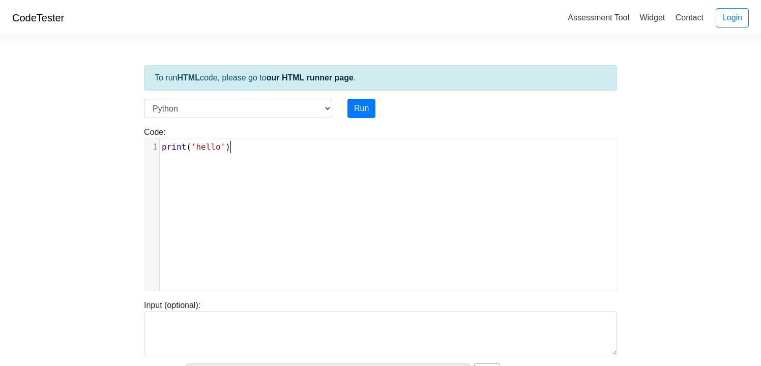
scroll to position [4, 0]
type textarea "print('hello')"
drag, startPoint x: 261, startPoint y: 152, endPoint x: 143, endPoint y: 150, distance: 117.5
click at [144, 150] on div "print('hello') x 1 print ( 'hello' )" at bounding box center [380, 214] width 473 height 153
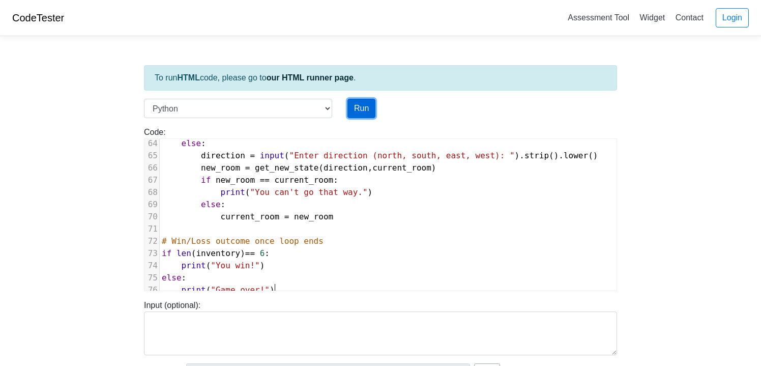
click at [361, 106] on button "Run" at bounding box center [361, 108] width 28 height 19
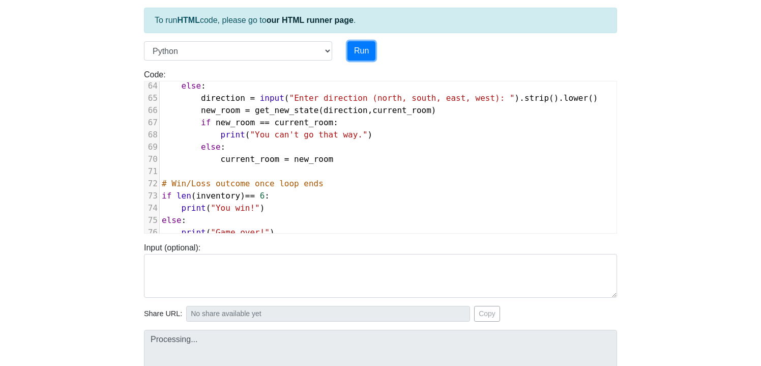
type input "https://codetester.io/runner?s=noWgB5ROz7"
type textarea "Submission status: Runtime Error (NZEC) Stderr: File "script.py", line 1 Text B…"
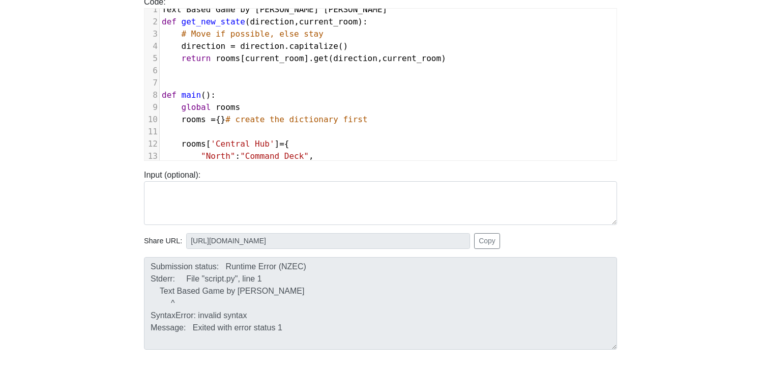
scroll to position [0, 0]
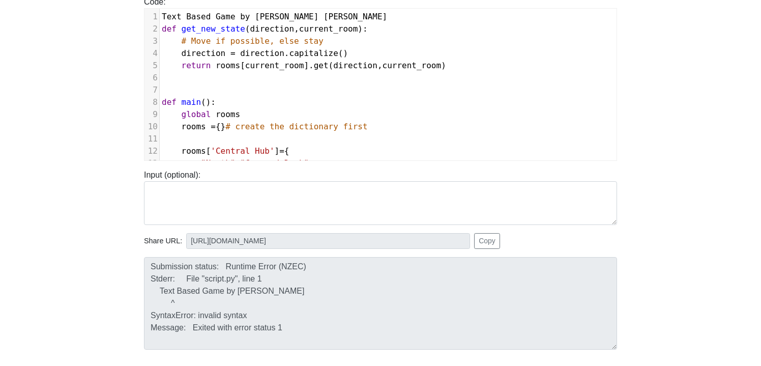
click at [162, 15] on span "Text" at bounding box center [172, 17] width 20 height 10
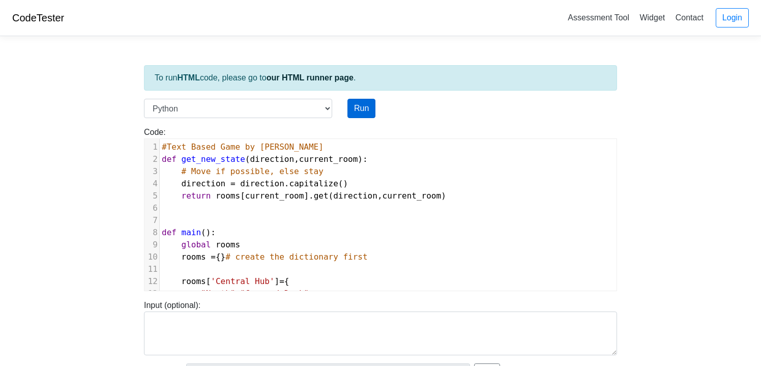
type textarea "#"
click at [366, 108] on button "Run" at bounding box center [361, 108] width 28 height 19
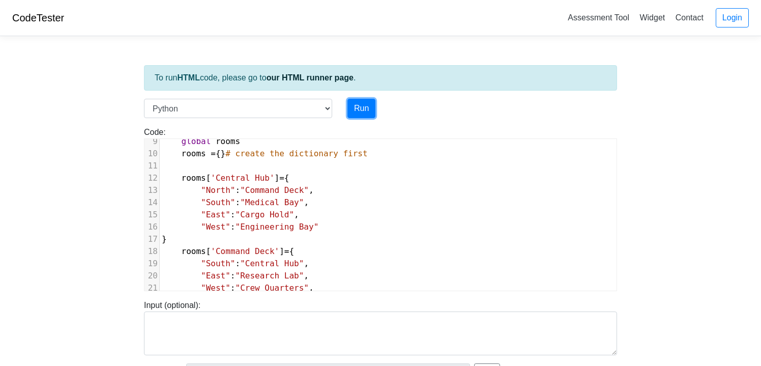
scroll to position [182, 0]
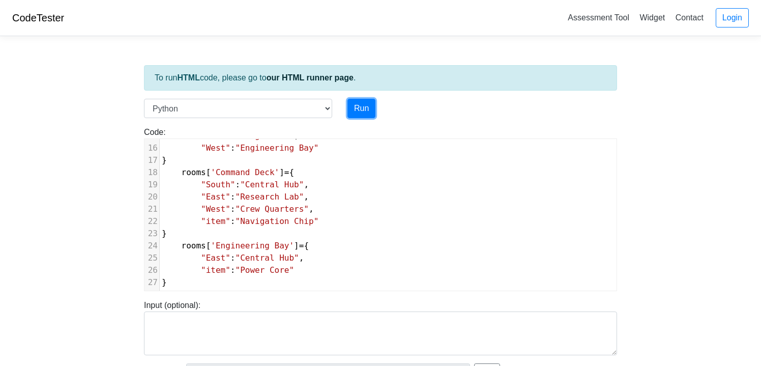
type input "https://codetester.io/runner?s=JrX0q4ejz8"
type textarea "Submission status: Runtime Error (NZEC) Stderr: Traceback (most recent call las…"
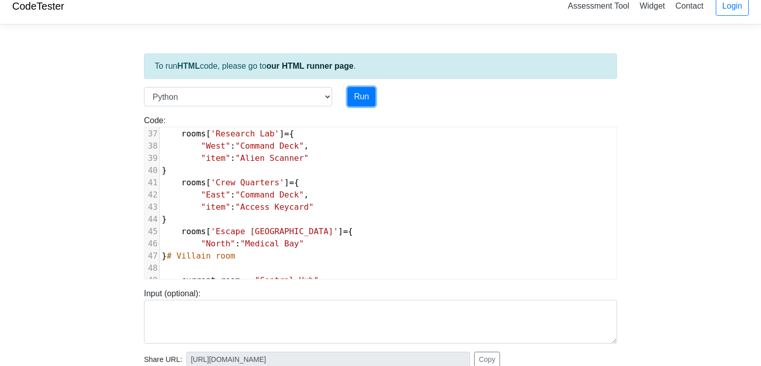
scroll to position [776, 0]
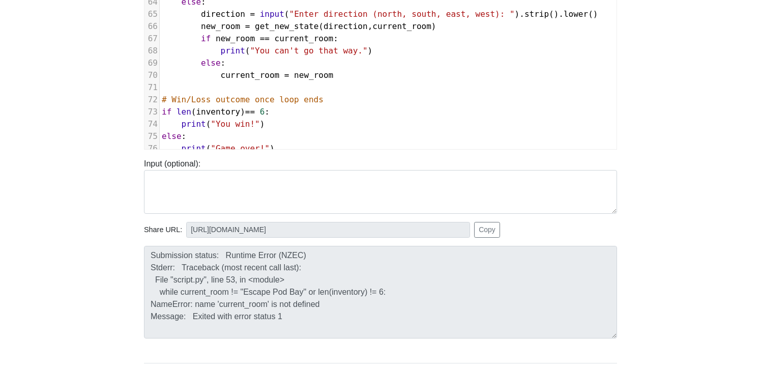
click at [120, 210] on body "CodeTester Assessment Tool Widget Contact Login To run HTML code, please go to …" at bounding box center [380, 130] width 761 height 542
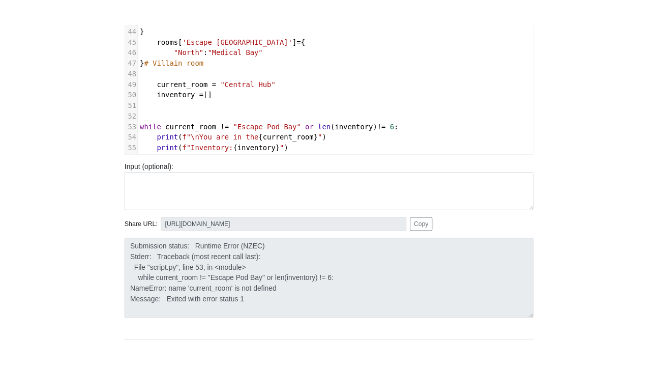
scroll to position [523, 0]
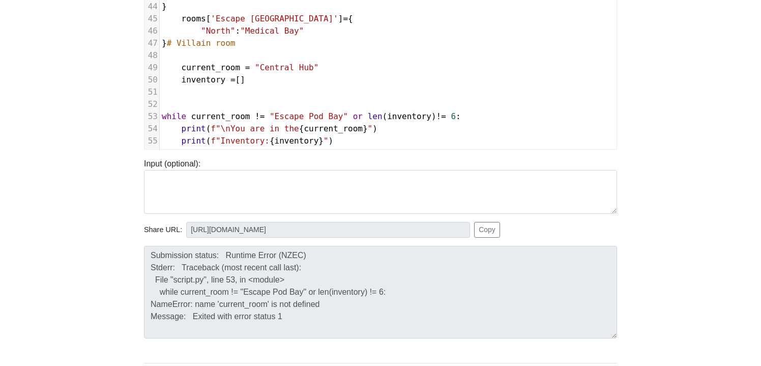
click at [134, 252] on body "CodeTester Assessment Tool Widget Contact Login To run HTML code, please go to …" at bounding box center [380, 130] width 761 height 542
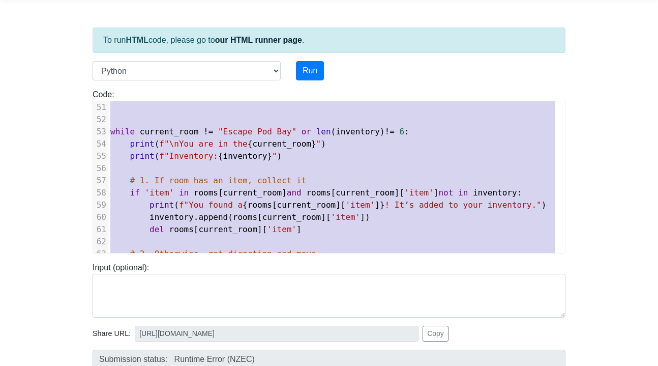
scroll to position [405, 0]
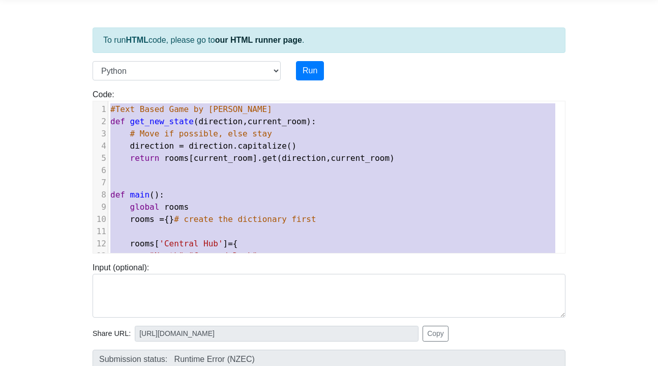
drag, startPoint x: 227, startPoint y: 243, endPoint x: 100, endPoint y: 88, distance: 200.1
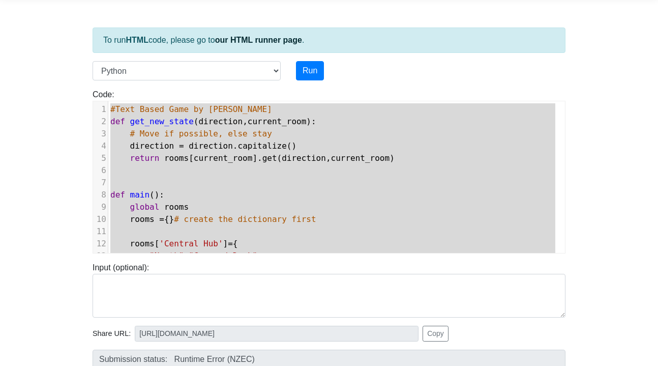
type textarea "#Text Based Game by McKenzie McGee def get_new_state(direction, current_room): …"
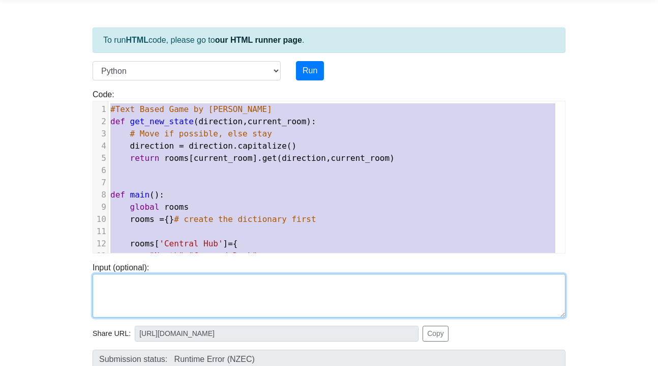
click at [251, 287] on textarea at bounding box center [329, 296] width 473 height 44
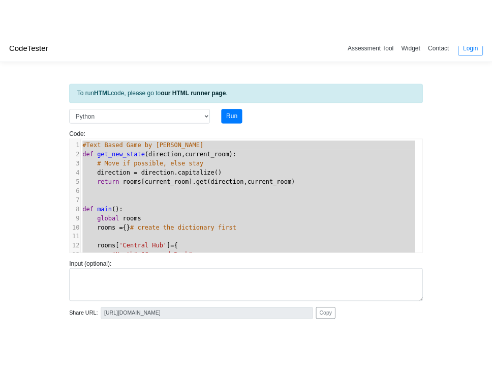
scroll to position [0, 0]
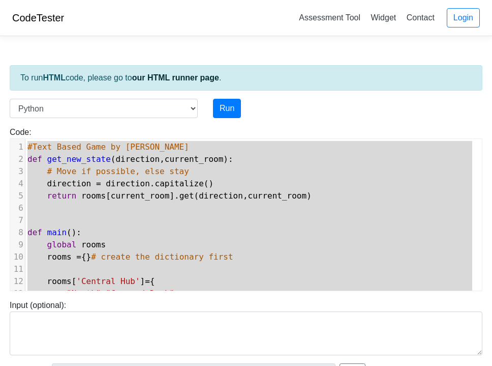
click at [311, 121] on div "Code: print('hello') x print ( "Game over!" ) 1 #Text Based Game by McKenzie Mc…" at bounding box center [246, 204] width 488 height 173
click at [94, 220] on pre "​" at bounding box center [253, 220] width 457 height 12
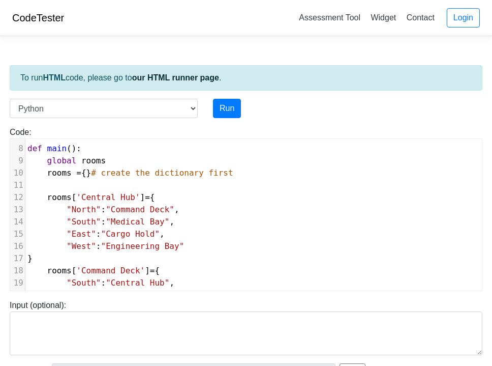
scroll to position [83, 0]
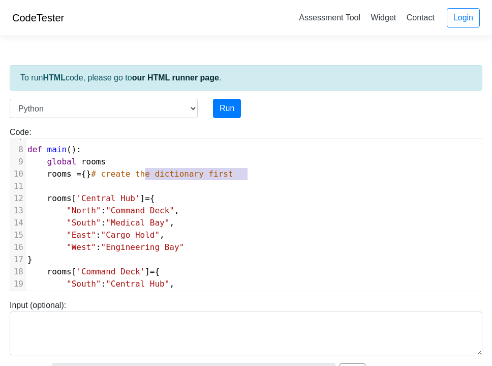
type textarea "# create the dictionary first"
drag, startPoint x: 249, startPoint y: 172, endPoint x: 107, endPoint y: 175, distance: 141.4
click at [107, 175] on pre "rooms = {} # create the dictionary first" at bounding box center [253, 174] width 457 height 12
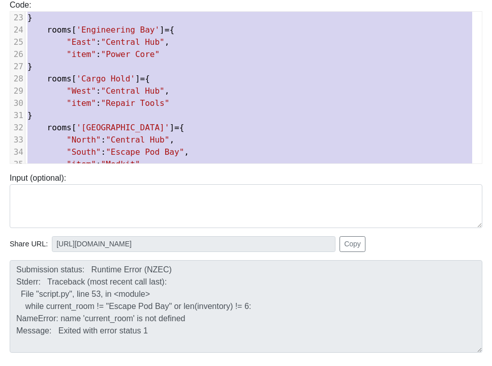
scroll to position [100, 0]
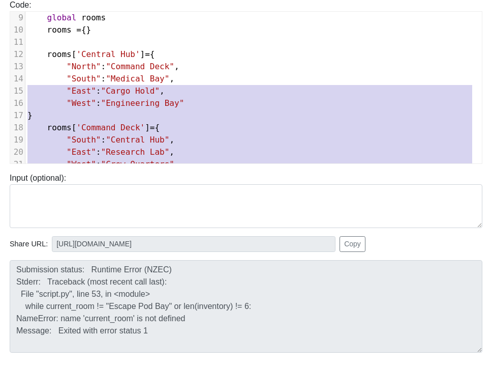
type textarea "#Text Based Game by McKenzie McGee def get_new_state(direction, current_room): …"
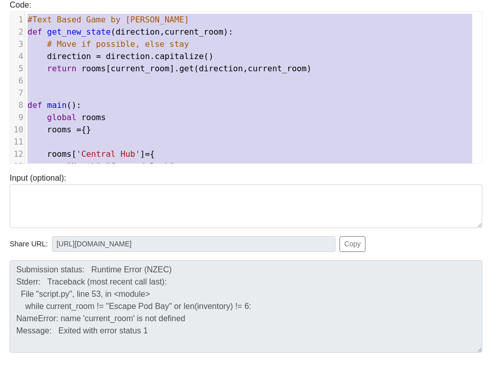
drag, startPoint x: 143, startPoint y: 159, endPoint x: 18, endPoint y: -8, distance: 208.1
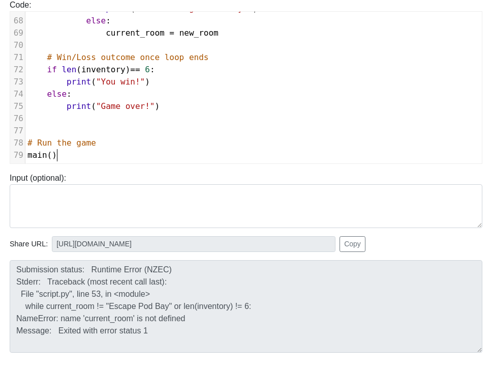
scroll to position [618, 0]
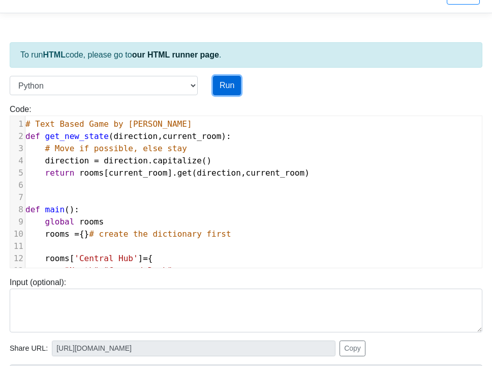
click at [221, 80] on button "Run" at bounding box center [227, 85] width 28 height 19
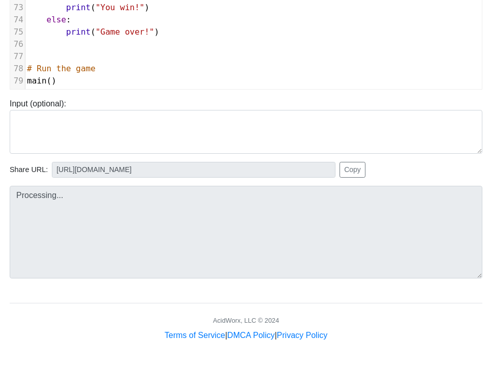
type input "https://codetester.io/runner?s=5OznpyRVl4"
type textarea "Submission status: Runtime Error (NZEC) Stdout: You are in the Central Hub Inve…"
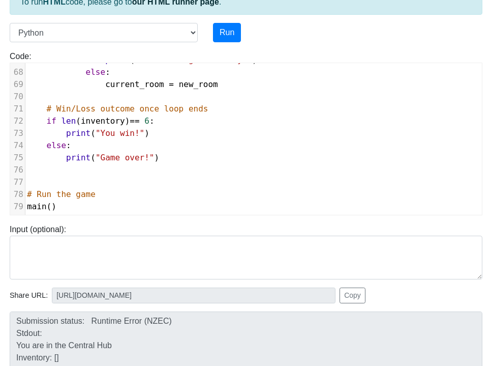
scroll to position [4, 0]
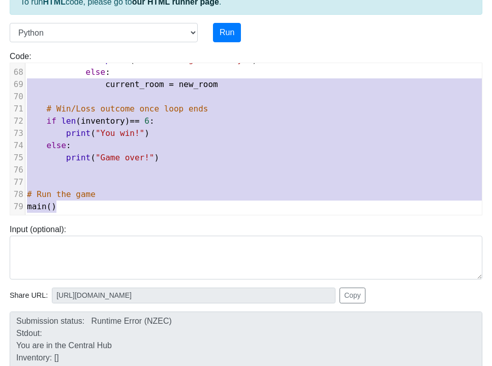
type textarea "else: current_room = new_room # Win/Loss outcome once loop ends if len(inventor…"
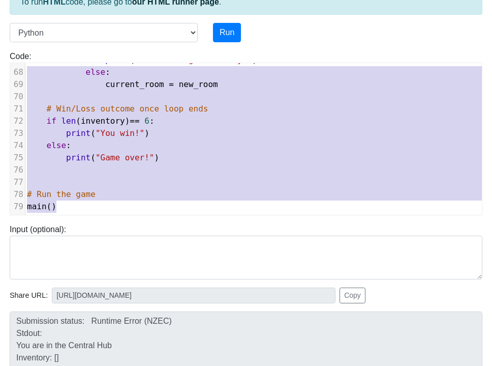
scroll to position [820, 1]
drag, startPoint x: 64, startPoint y: 203, endPoint x: 25, endPoint y: 67, distance: 141.6
click at [26, 68] on div "11 ​ 57 if 'item' in rooms [ current_room ] and rooms [ current_room ][ 'item' …" at bounding box center [257, 72] width 464 height 281
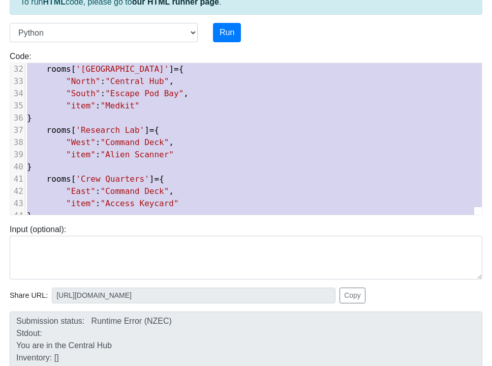
scroll to position [197, 1]
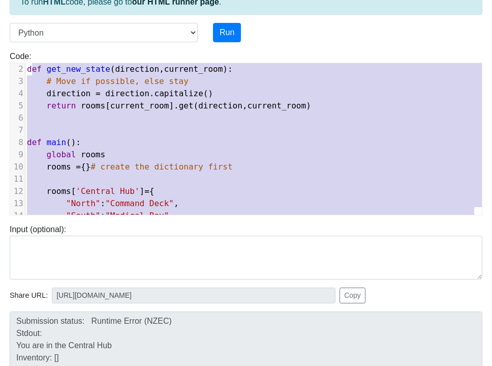
type textarea "# Text Based Game by McKenzie McGee def get_new_state(direction, current_room):…"
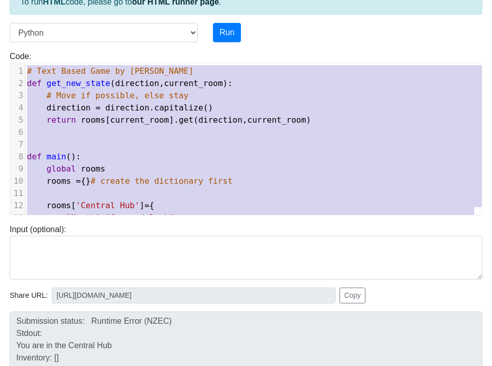
drag, startPoint x: 61, startPoint y: 203, endPoint x: 19, endPoint y: 25, distance: 182.3
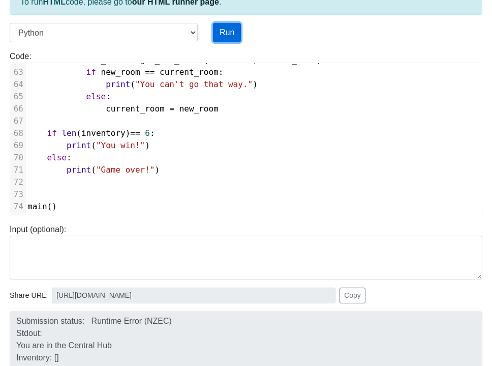
click at [234, 34] on button "Run" at bounding box center [227, 32] width 28 height 19
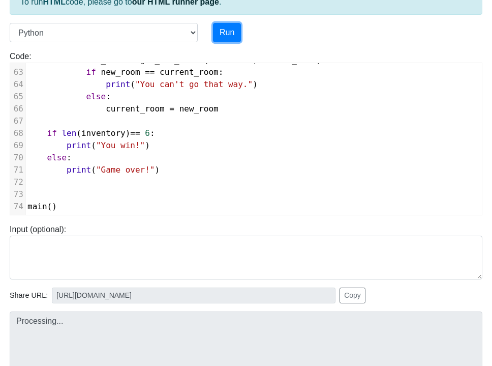
type input "https://codetester.io/runner?s=10zQ9grvzy"
type textarea "Stdout: You are in the Central Hub Inventory: [] Enter direction (north, south,…"
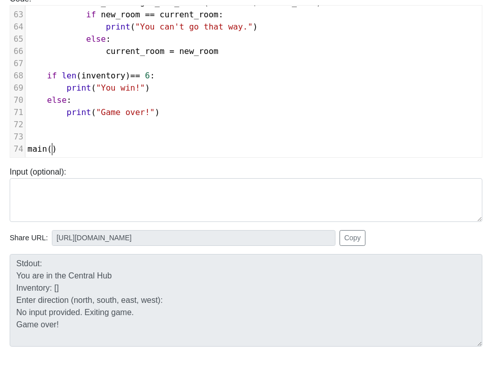
click at [54, 144] on span "main ()" at bounding box center [41, 149] width 29 height 10
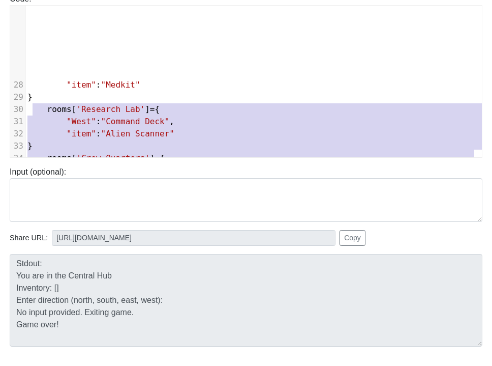
scroll to position [87, 0]
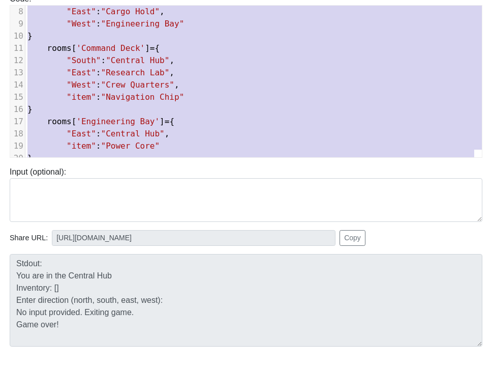
type textarea "def main(): global rooms rooms = {} # create the dictionary first rooms['Centra…"
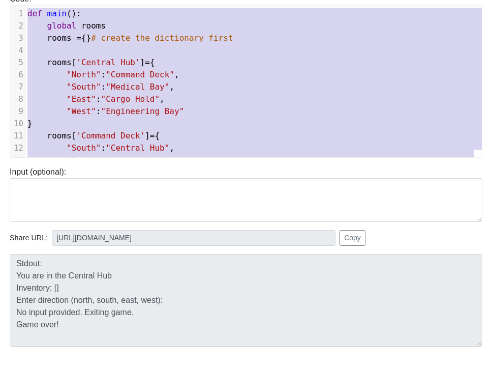
drag, startPoint x: 64, startPoint y: 143, endPoint x: 26, endPoint y: -24, distance: 171.1
click at [26, 0] on html "CodeTester Assessment Tool Widget Contact Login To run HTML code, please go to …" at bounding box center [246, 150] width 492 height 567
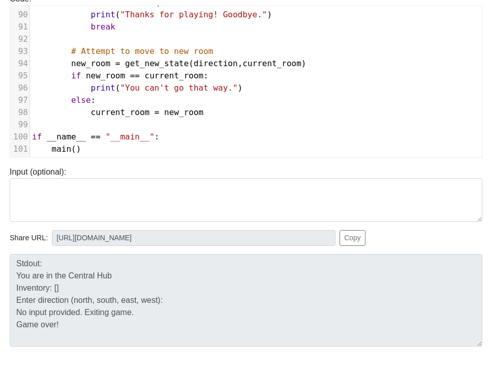
scroll to position [0, 0]
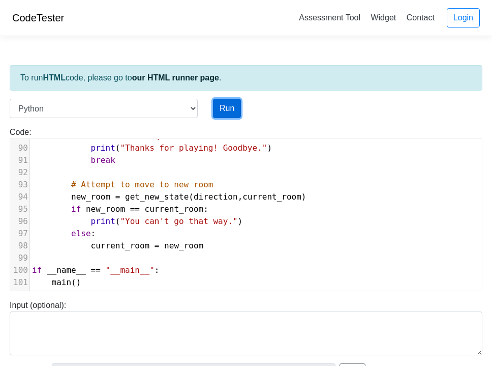
click at [226, 107] on button "Run" at bounding box center [227, 108] width 28 height 19
type input "https://codetester.io/runner?s=NZz8OoNAXn"
type textarea "Submission status: Runtime Error (NZEC) Stdout: You are in the Central Hub. No …"
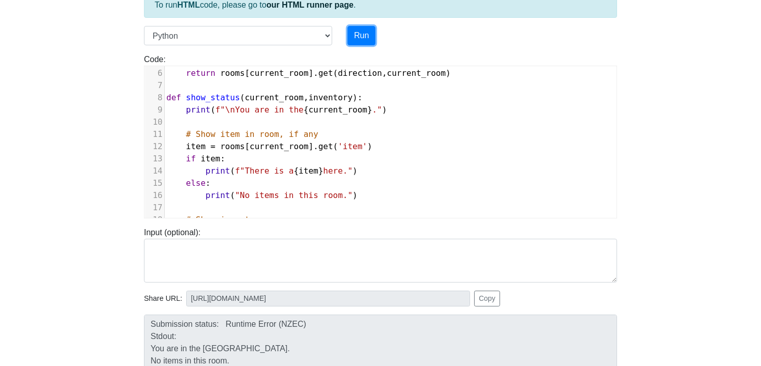
scroll to position [63, 0]
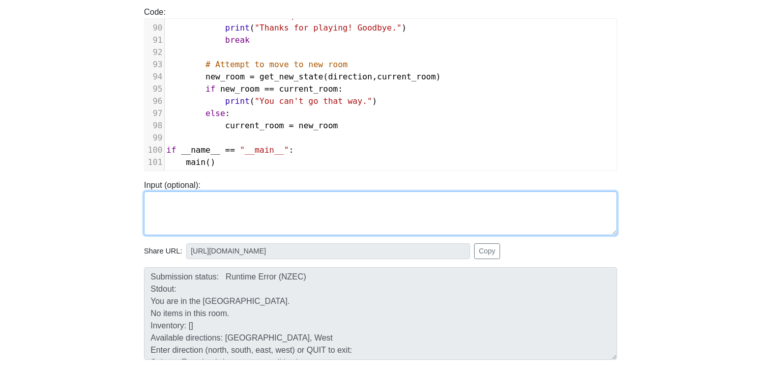
click at [244, 209] on textarea at bounding box center [380, 213] width 473 height 44
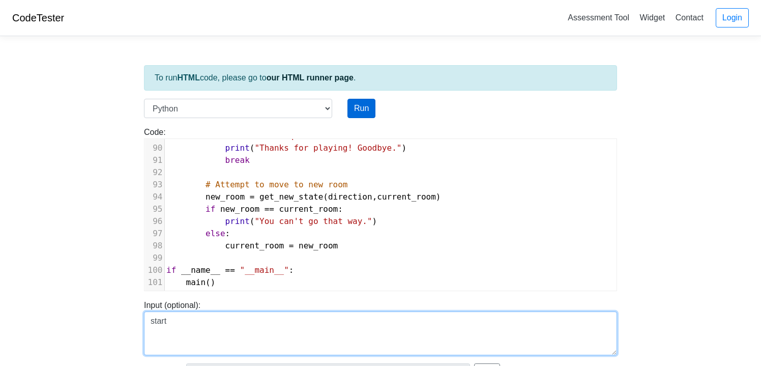
type textarea "start"
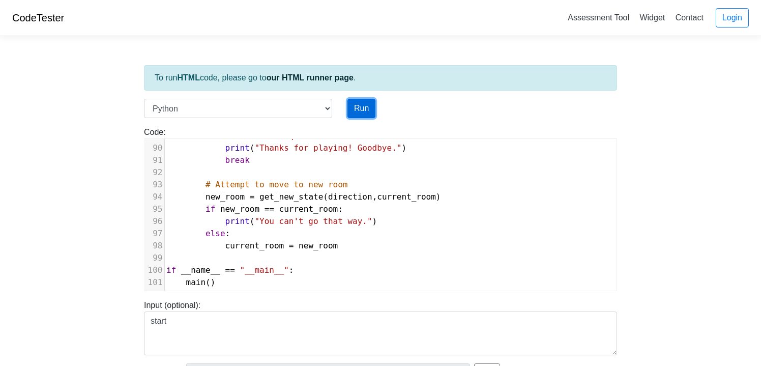
click at [362, 111] on button "Run" at bounding box center [361, 108] width 28 height 19
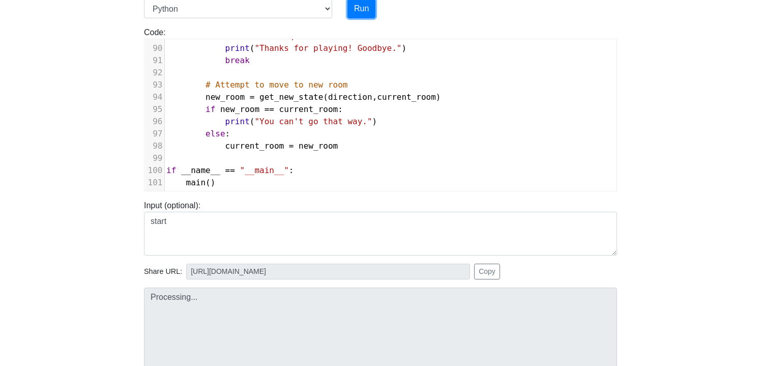
type input "https://codetester.io/runner?s=yGzRy0r7XJ"
type textarea "Submission status: Runtime Error (NZEC) Stdout: You are in the Central Hub. No …"
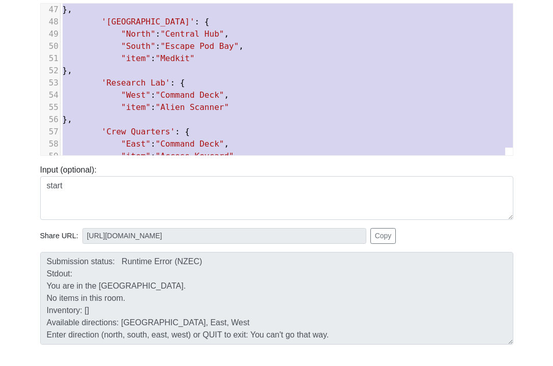
scroll to position [319, 0]
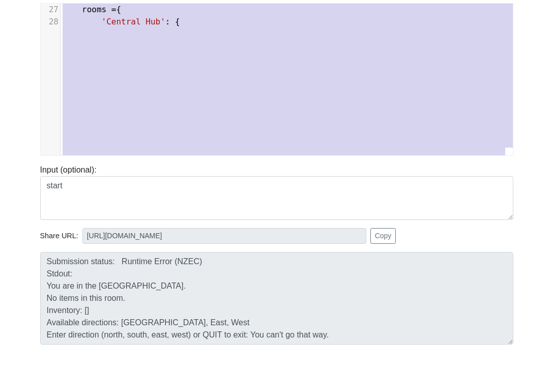
type textarea "# Text Based Game by McKenzie McGee def get_new_state(direction, current_room):…"
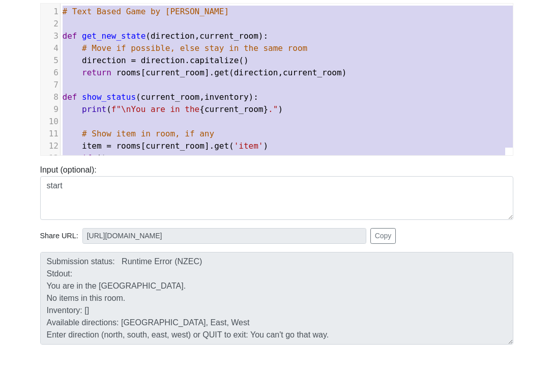
drag, startPoint x: 112, startPoint y: 144, endPoint x: 47, endPoint y: -44, distance: 199.4
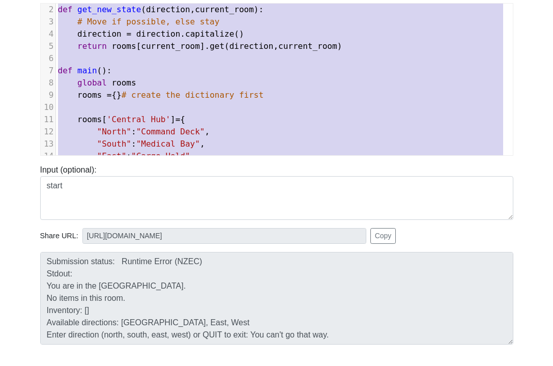
scroll to position [0, 0]
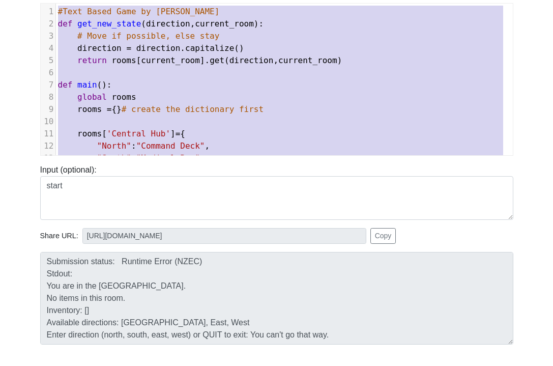
drag, startPoint x: 180, startPoint y: 134, endPoint x: 47, endPoint y: -23, distance: 205.6
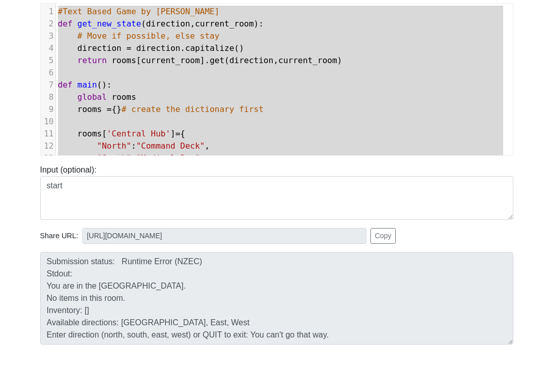
type textarea "#Text Based Game by McKenzie McGee def get_new_state(direction, current_room): …"
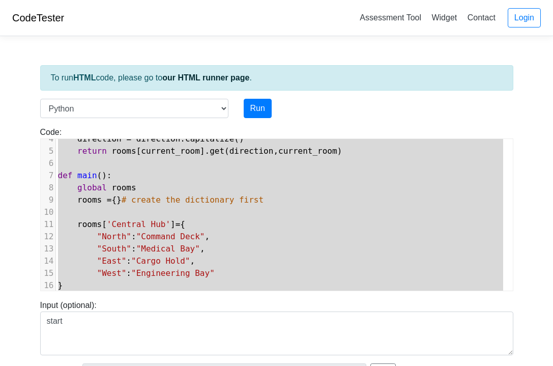
scroll to position [39, 0]
